Goal: Task Accomplishment & Management: Complete application form

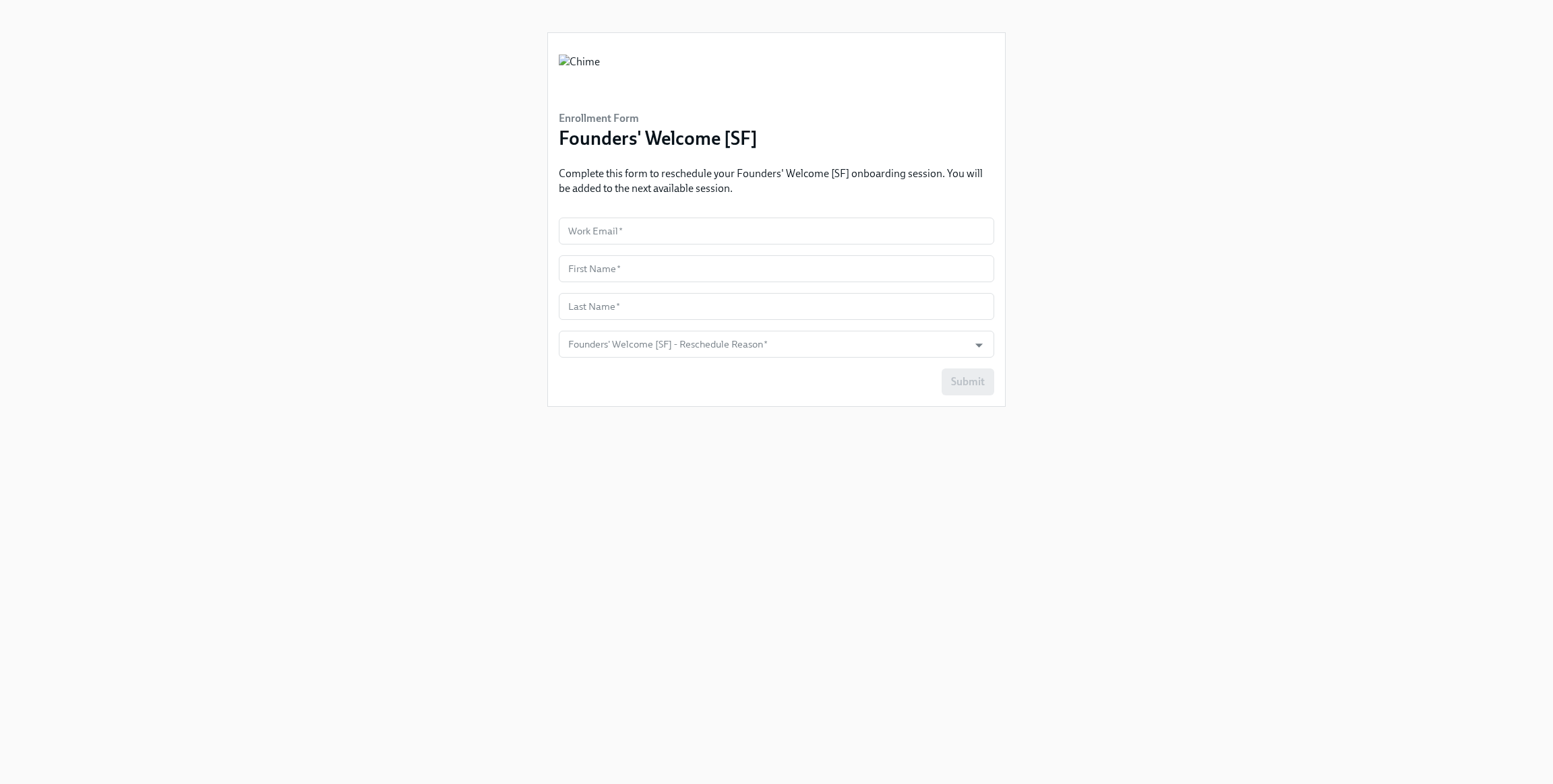
click at [869, 209] on div "Enrollment Form Founders' Welcome [SF] Complete this form to reschedule your Fo…" at bounding box center [776, 220] width 457 height 373
click at [858, 225] on input "text" at bounding box center [776, 231] width 435 height 27
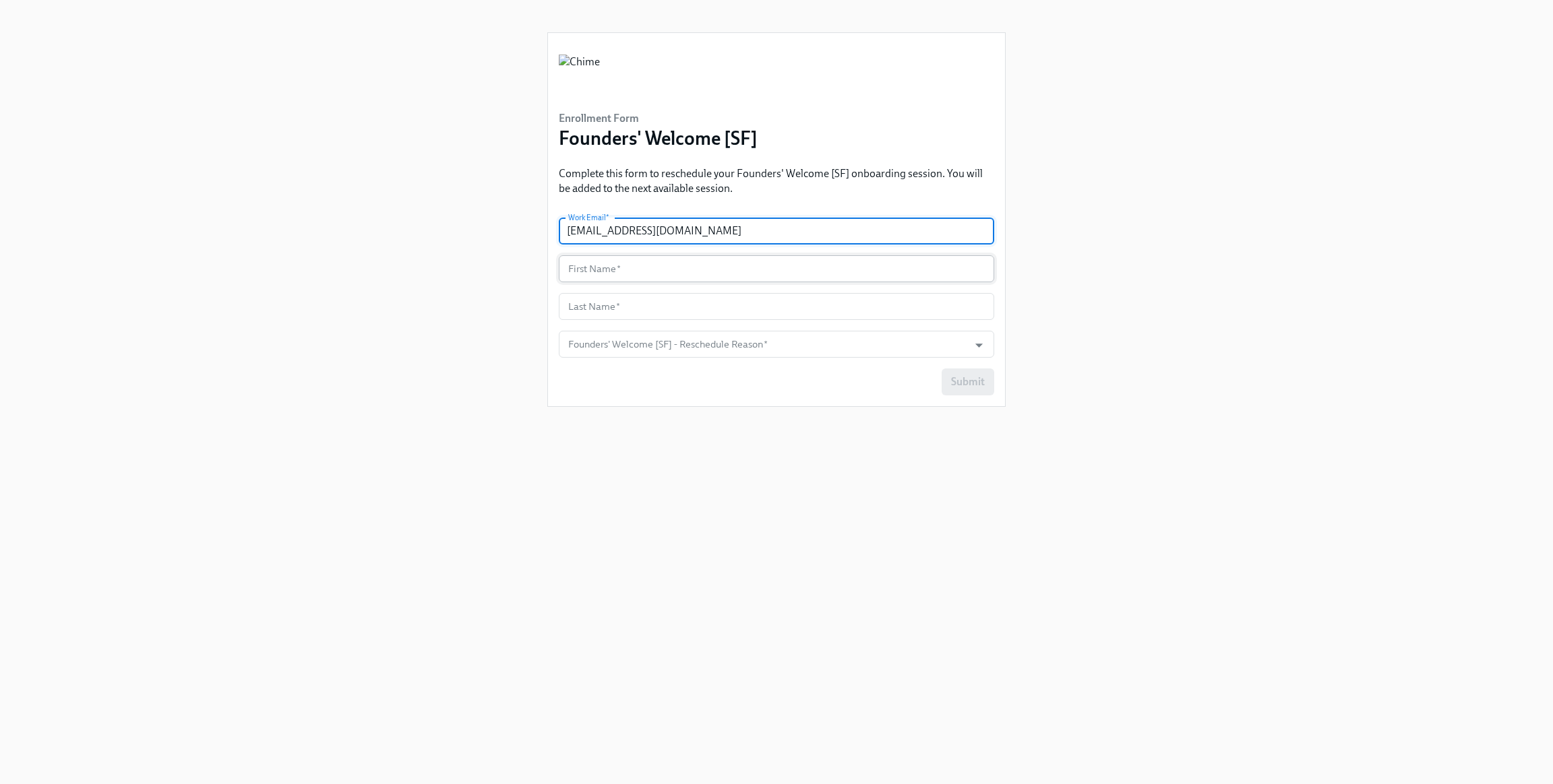
type input "[EMAIL_ADDRESS][DOMAIN_NAME]"
click at [775, 274] on input "text" at bounding box center [776, 269] width 435 height 27
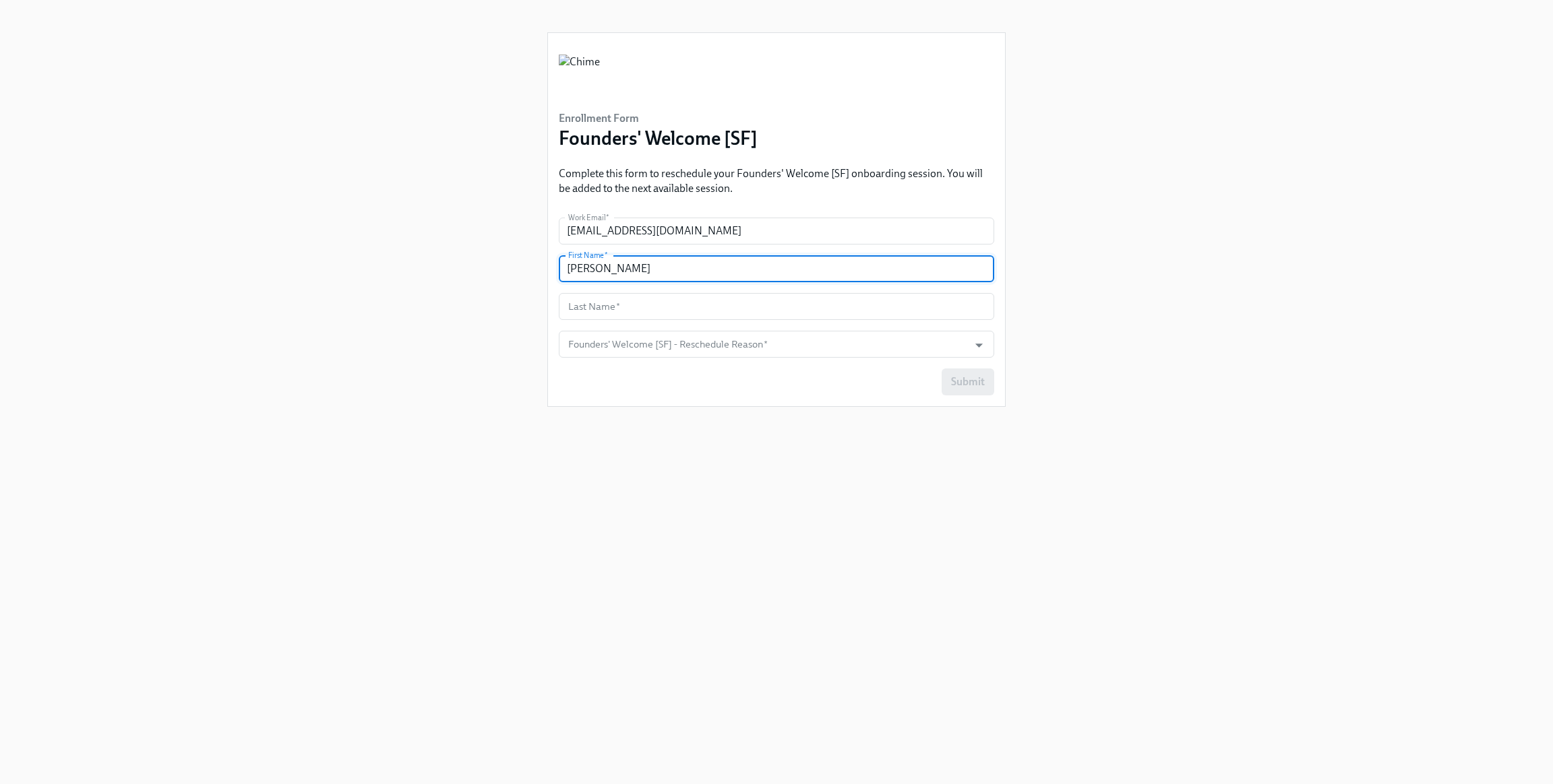
type input "[PERSON_NAME]"
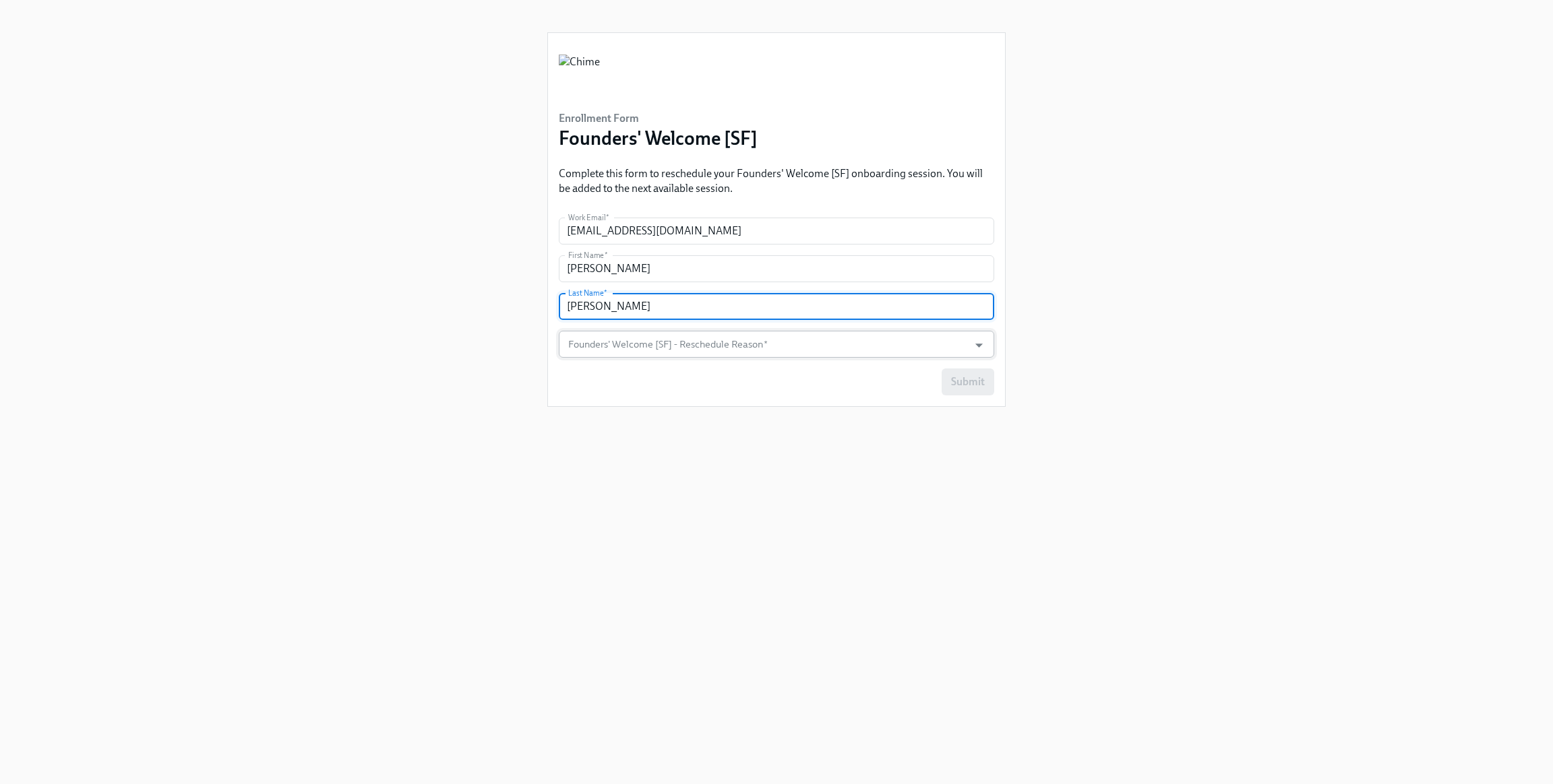
type input "[PERSON_NAME]"
click at [818, 353] on input "Founders' Welcome [SF] - Reschedule Reason   *" at bounding box center [764, 344] width 397 height 27
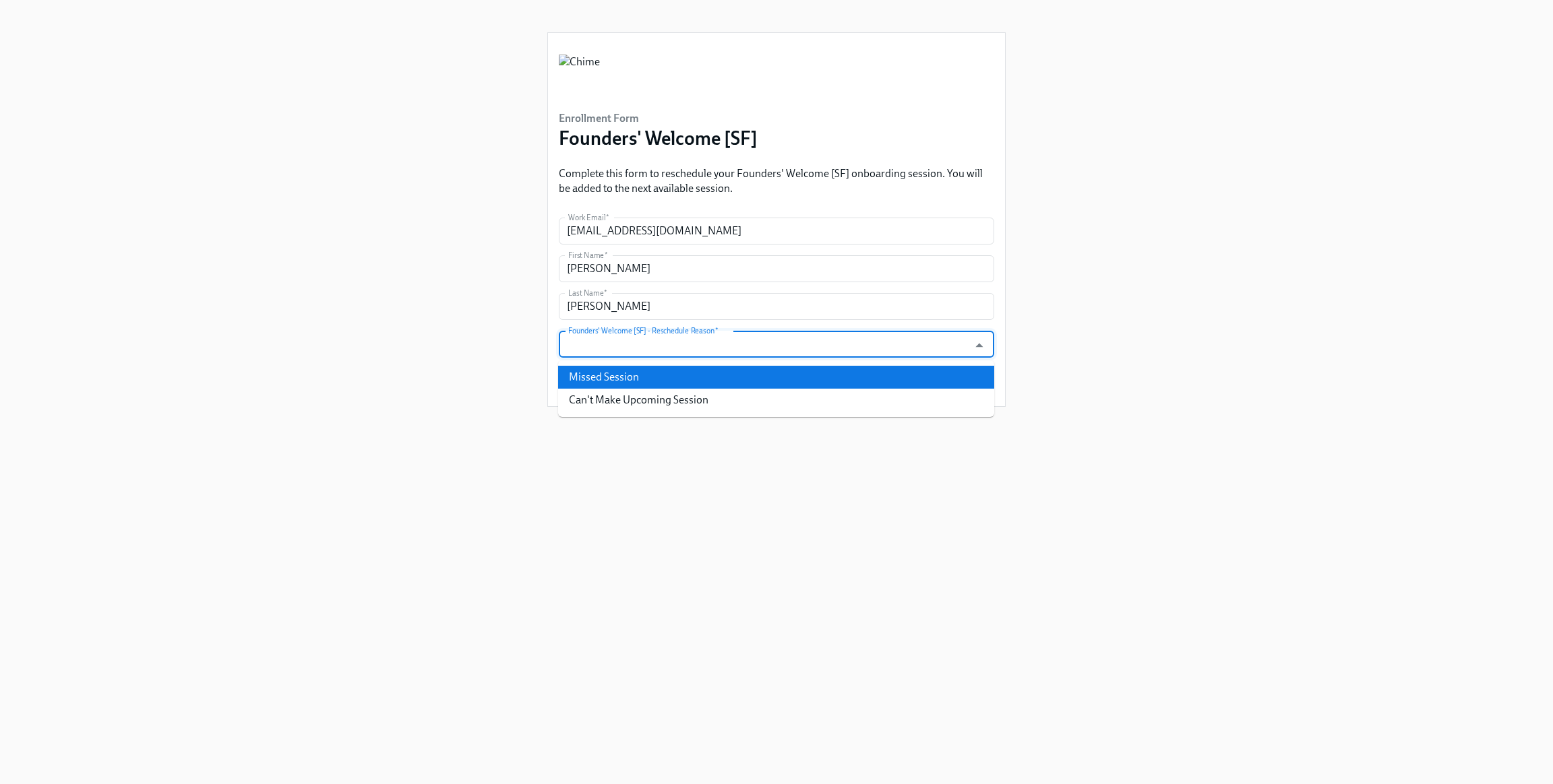
click at [803, 377] on li "Missed Session" at bounding box center [776, 377] width 436 height 23
type input "Missed Session"
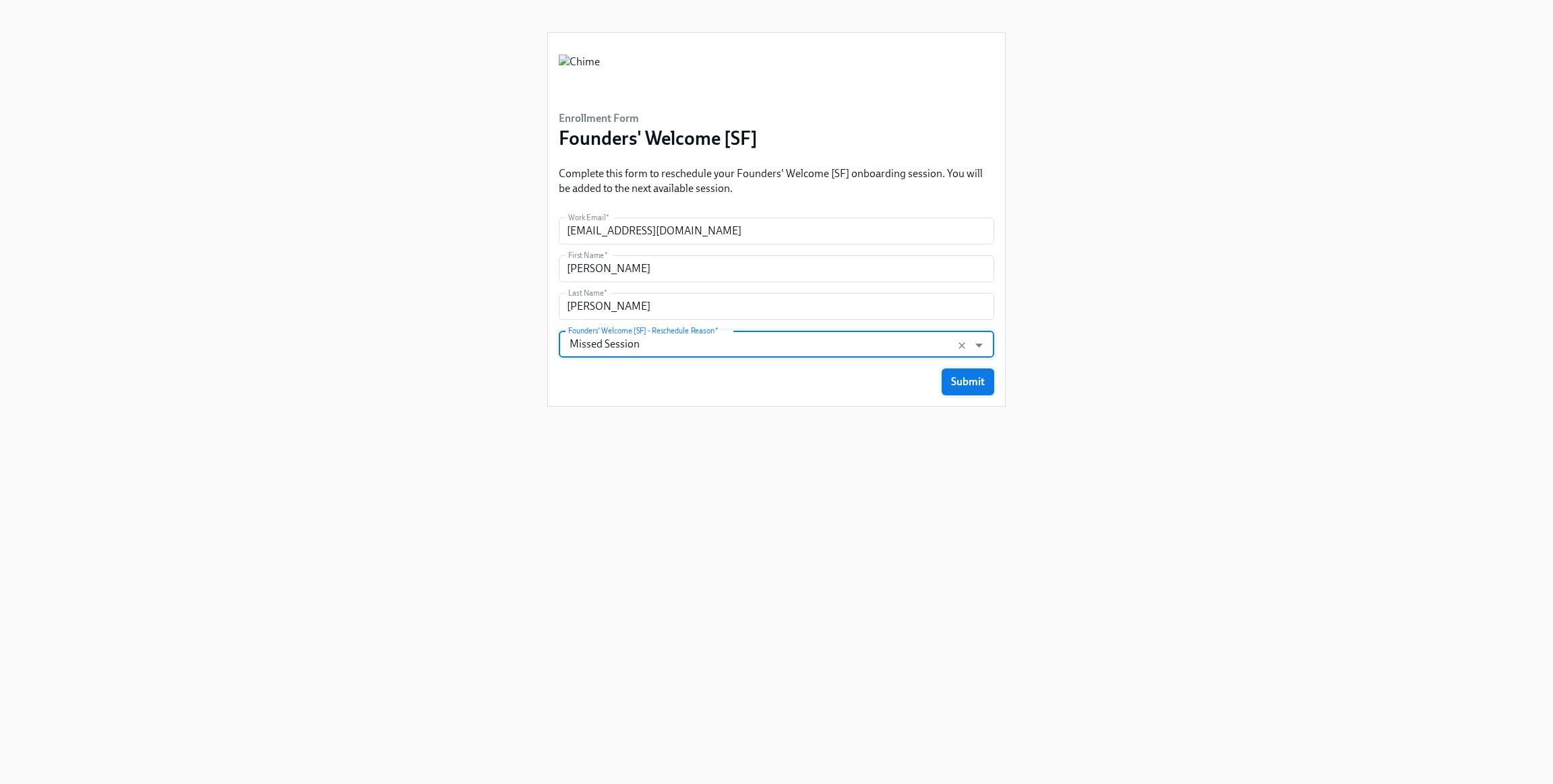
click at [988, 379] on button "Submit" at bounding box center [968, 382] width 52 height 27
